Goal: Task Accomplishment & Management: Use online tool/utility

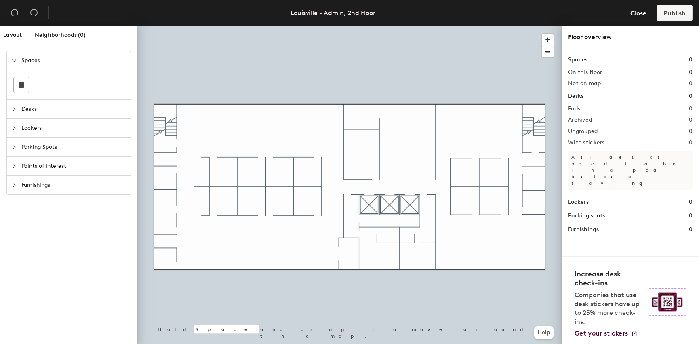
click at [27, 111] on span "Desks" at bounding box center [73, 109] width 104 height 19
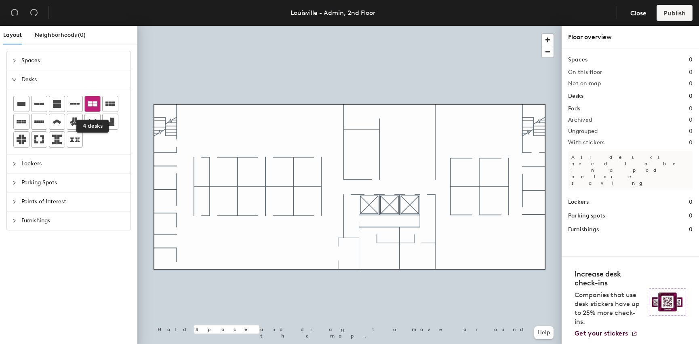
click at [91, 102] on icon at bounding box center [93, 103] width 10 height 5
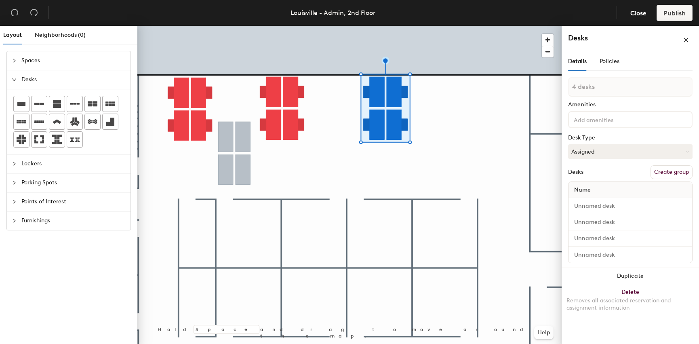
click at [200, 26] on div at bounding box center [349, 26] width 424 height 0
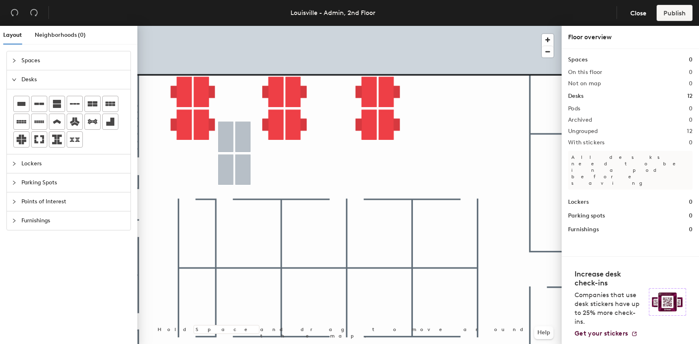
click at [261, 26] on div at bounding box center [349, 26] width 424 height 0
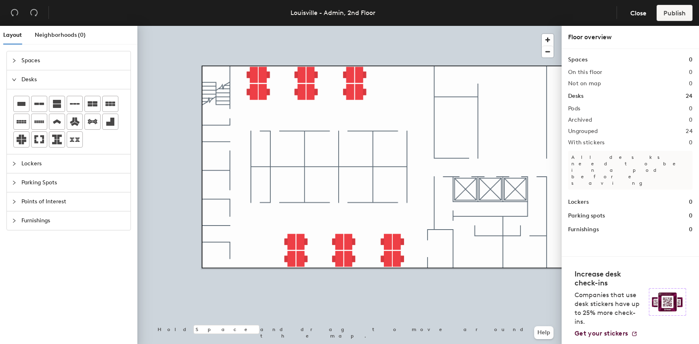
click at [25, 218] on span "Furnishings" at bounding box center [73, 220] width 104 height 19
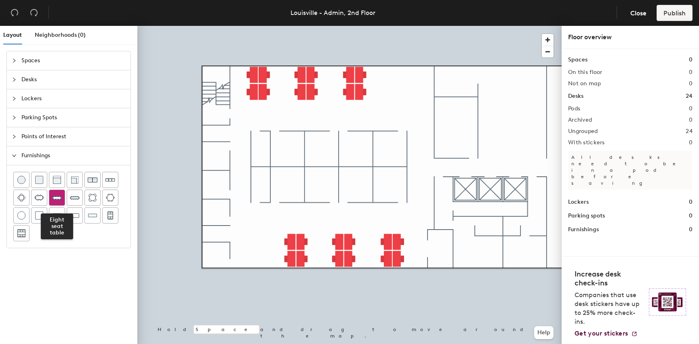
click at [55, 199] on img at bounding box center [57, 198] width 10 height 10
click at [442, 26] on div at bounding box center [349, 26] width 424 height 0
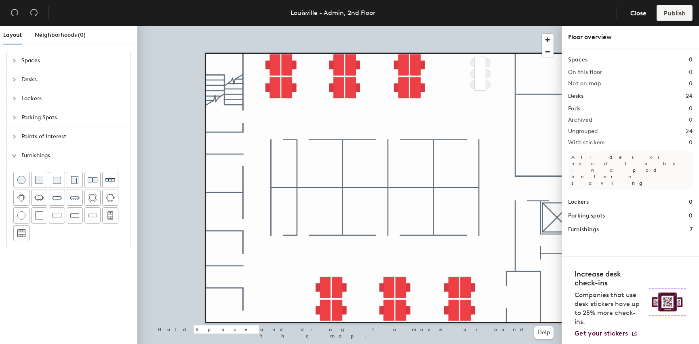
click at [19, 83] on div at bounding box center [17, 79] width 10 height 9
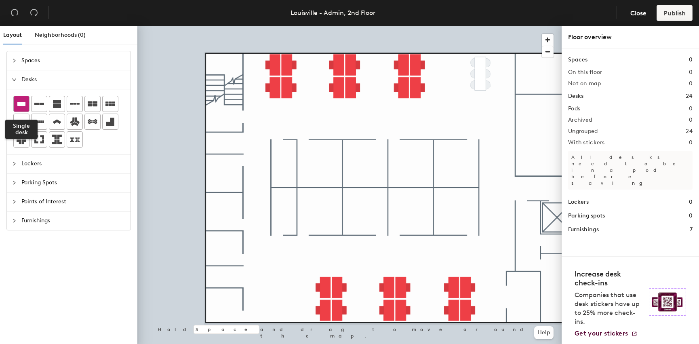
click at [18, 105] on icon at bounding box center [22, 104] width 10 height 10
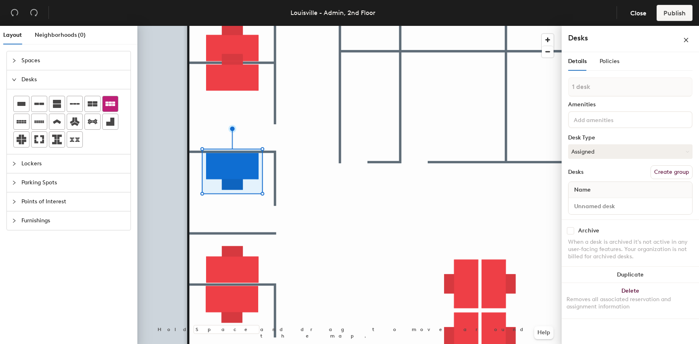
click at [223, 26] on div at bounding box center [349, 26] width 424 height 0
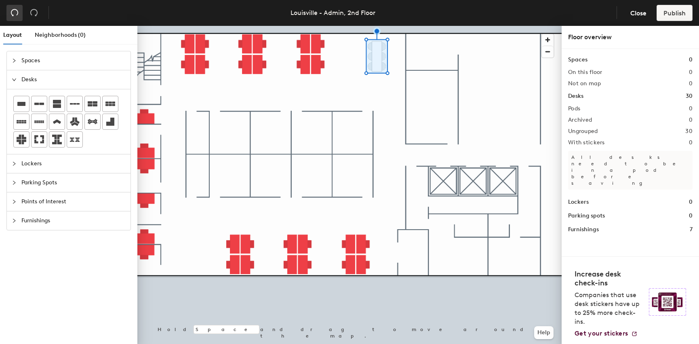
click at [11, 8] on icon "undo" at bounding box center [15, 12] width 8 height 8
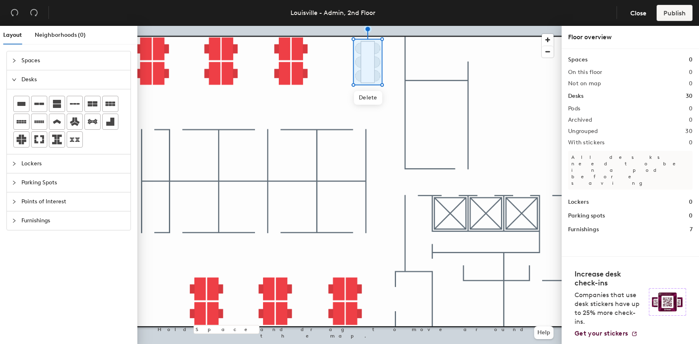
click at [321, 26] on div at bounding box center [349, 26] width 424 height 0
click at [26, 59] on span "Spaces" at bounding box center [73, 60] width 104 height 19
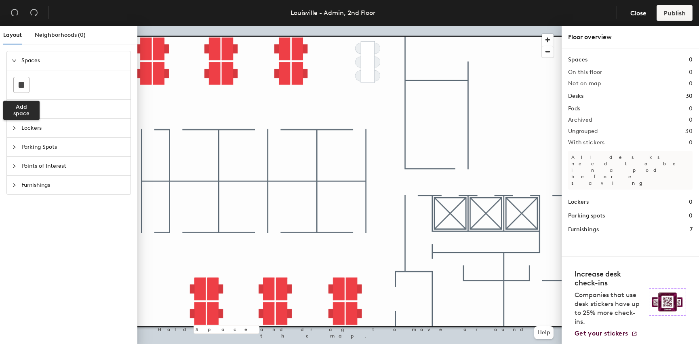
drag, startPoint x: 27, startPoint y: 86, endPoint x: 134, endPoint y: 84, distance: 107.1
click at [27, 86] on div at bounding box center [21, 84] width 15 height 15
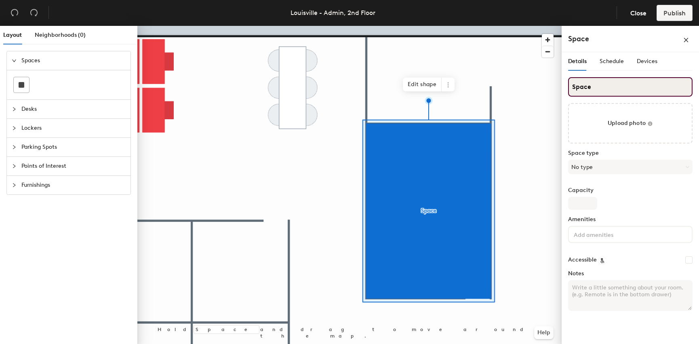
click at [550, 82] on div "Layout Neighborhoods (0) Spaces Desks Lockers Parking Spots Points of Interest …" at bounding box center [349, 186] width 699 height 321
type input "202"
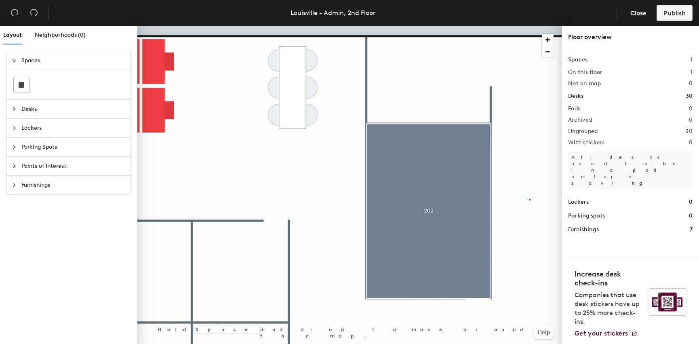
drag, startPoint x: 597, startPoint y: 88, endPoint x: 566, endPoint y: 203, distance: 118.9
click at [529, 26] on div at bounding box center [349, 26] width 424 height 0
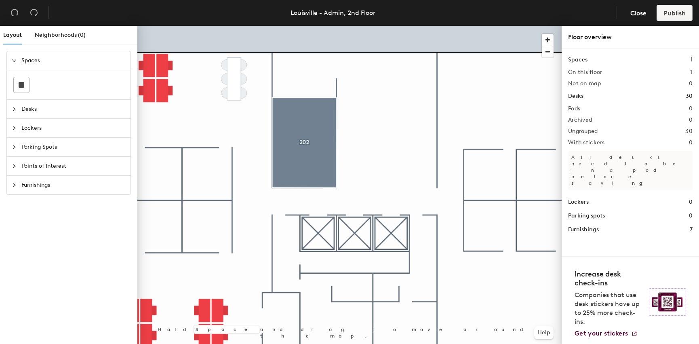
click at [17, 109] on div at bounding box center [17, 109] width 10 height 9
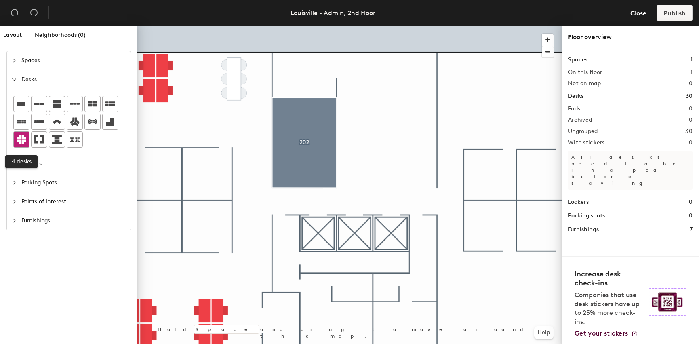
click at [21, 139] on icon at bounding box center [22, 140] width 10 height 10
click at [22, 139] on icon at bounding box center [22, 140] width 10 height 10
click at [19, 141] on icon at bounding box center [22, 140] width 10 height 10
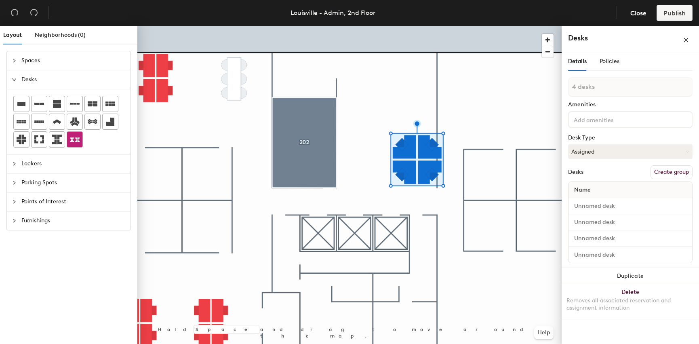
click at [471, 26] on div at bounding box center [349, 26] width 424 height 0
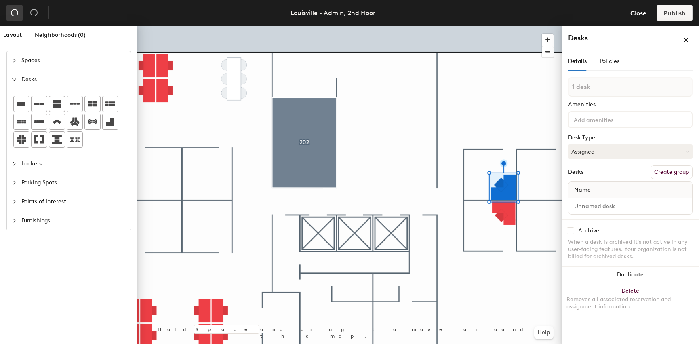
click at [11, 11] on icon "undo" at bounding box center [15, 12] width 8 height 8
click at [13, 13] on icon "undo" at bounding box center [15, 12] width 8 height 8
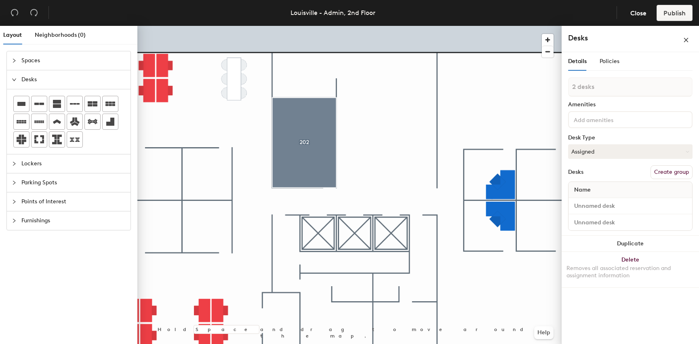
type input "1 desk"
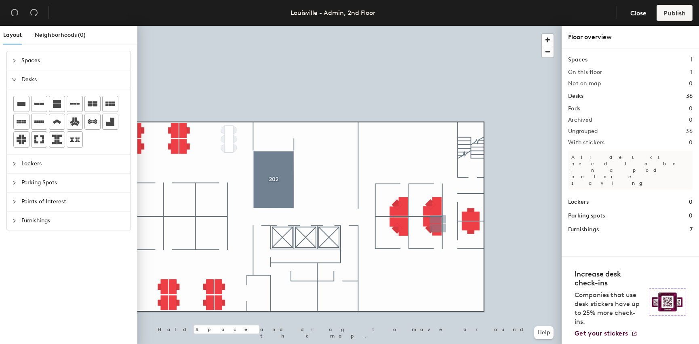
click at [27, 201] on span "Points of Interest" at bounding box center [73, 201] width 104 height 19
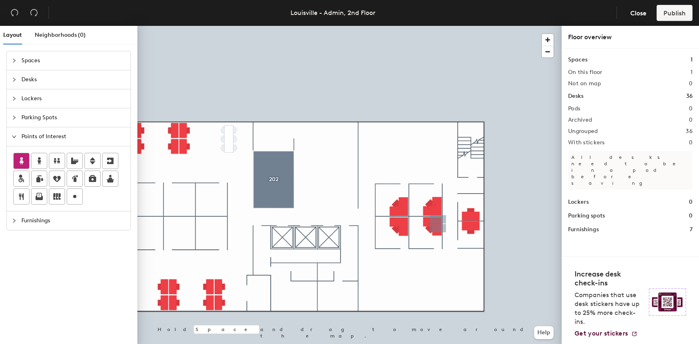
click at [27, 160] on div at bounding box center [21, 160] width 15 height 15
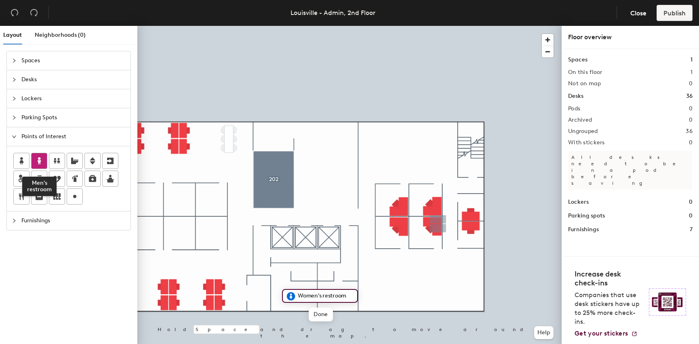
click at [34, 162] on icon at bounding box center [39, 161] width 10 height 10
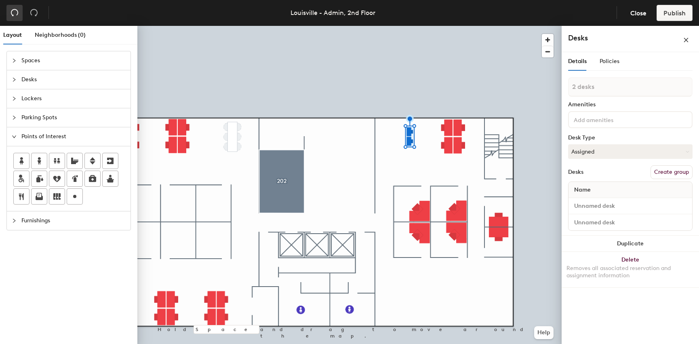
click at [16, 16] on icon "undo" at bounding box center [15, 12] width 8 height 8
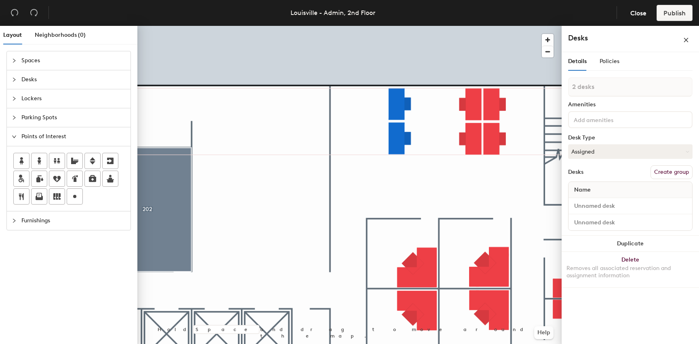
type input "1 desk"
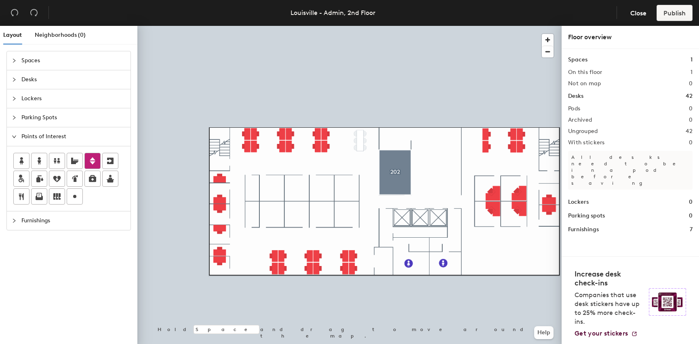
click at [92, 163] on icon at bounding box center [93, 160] width 6 height 7
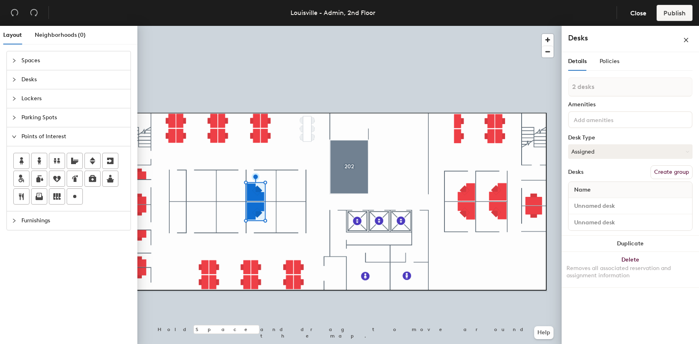
click at [223, 26] on div at bounding box center [349, 26] width 424 height 0
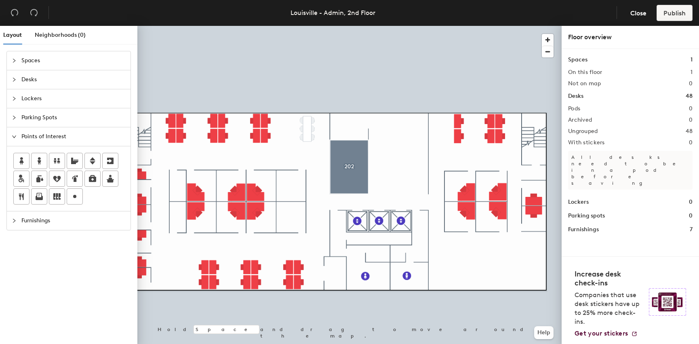
click at [23, 81] on span "Desks" at bounding box center [73, 79] width 104 height 19
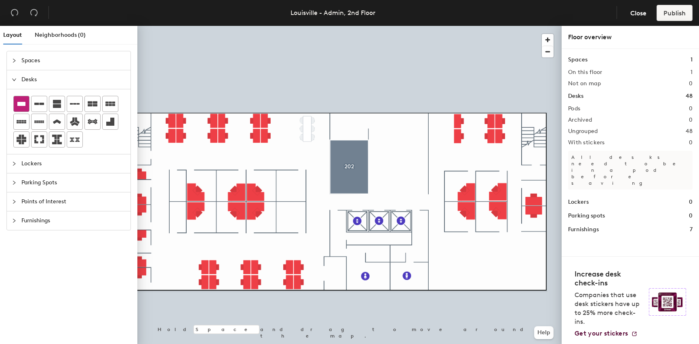
click at [26, 104] on icon at bounding box center [22, 104] width 10 height 10
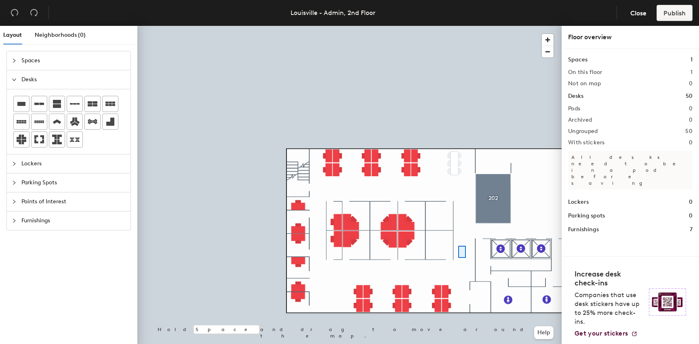
click at [458, 26] on div at bounding box center [349, 26] width 424 height 0
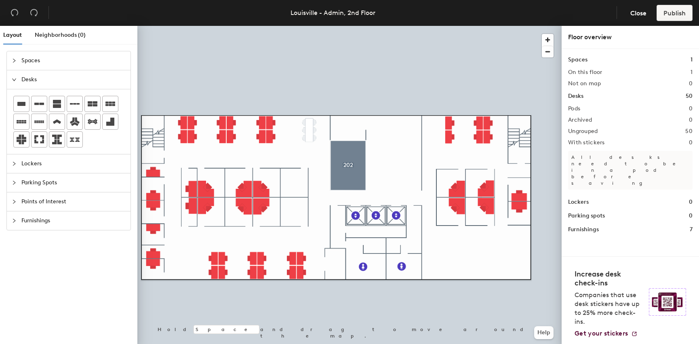
click at [28, 200] on span "Points of Interest" at bounding box center [73, 201] width 104 height 19
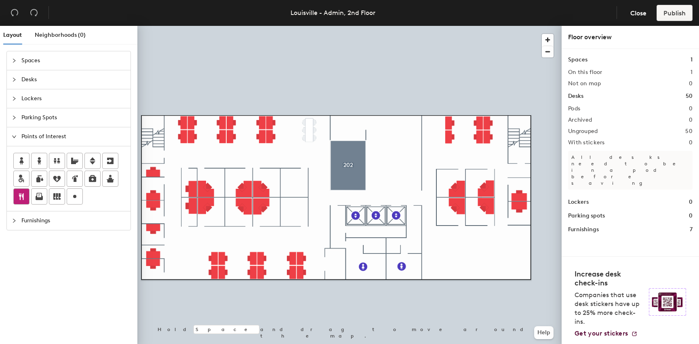
click at [24, 195] on icon at bounding box center [22, 197] width 10 height 10
click at [44, 197] on icon at bounding box center [39, 197] width 10 height 10
type input "Copy/Print"
click at [386, 26] on div at bounding box center [349, 26] width 424 height 0
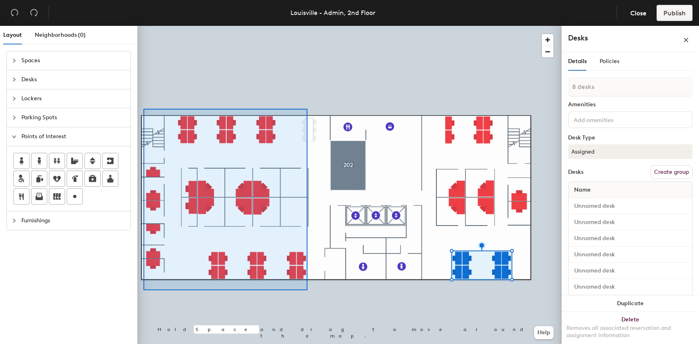
type input "38 desks"
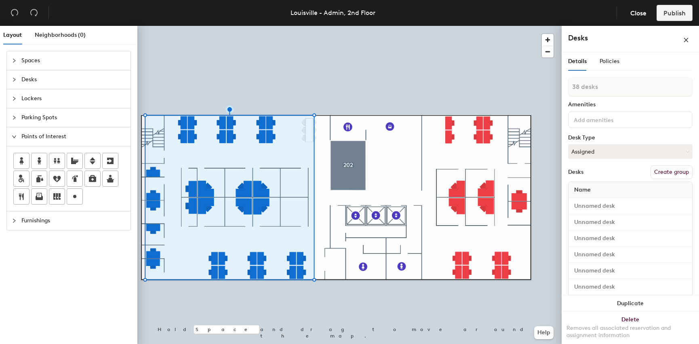
click at [660, 171] on button "Create group" at bounding box center [672, 172] width 42 height 14
click at [673, 170] on button "Create group" at bounding box center [672, 172] width 42 height 14
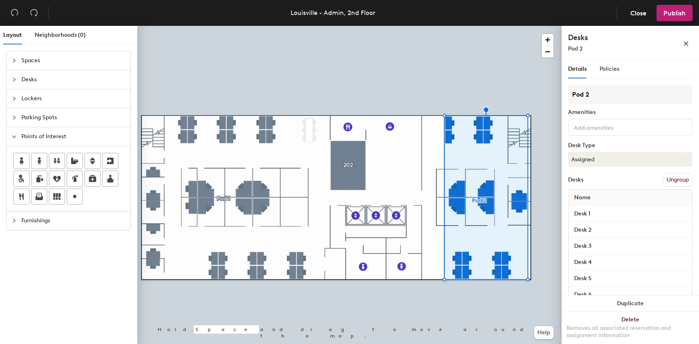
click at [479, 26] on div at bounding box center [349, 26] width 424 height 0
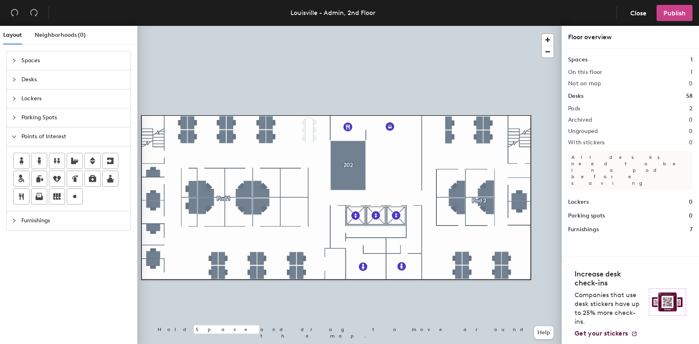
click at [672, 14] on span "Publish" at bounding box center [675, 13] width 22 height 8
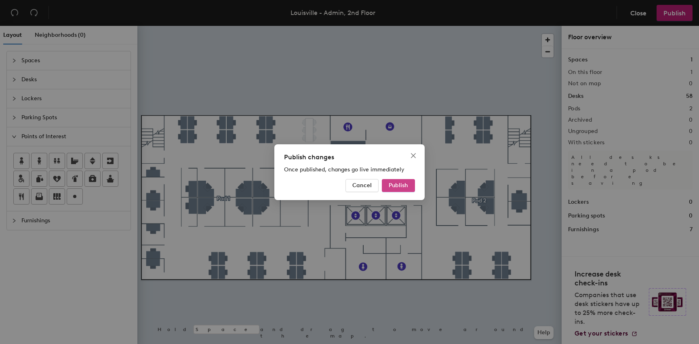
click at [400, 186] on span "Publish" at bounding box center [398, 185] width 19 height 7
